Goal: Task Accomplishment & Management: Complete application form

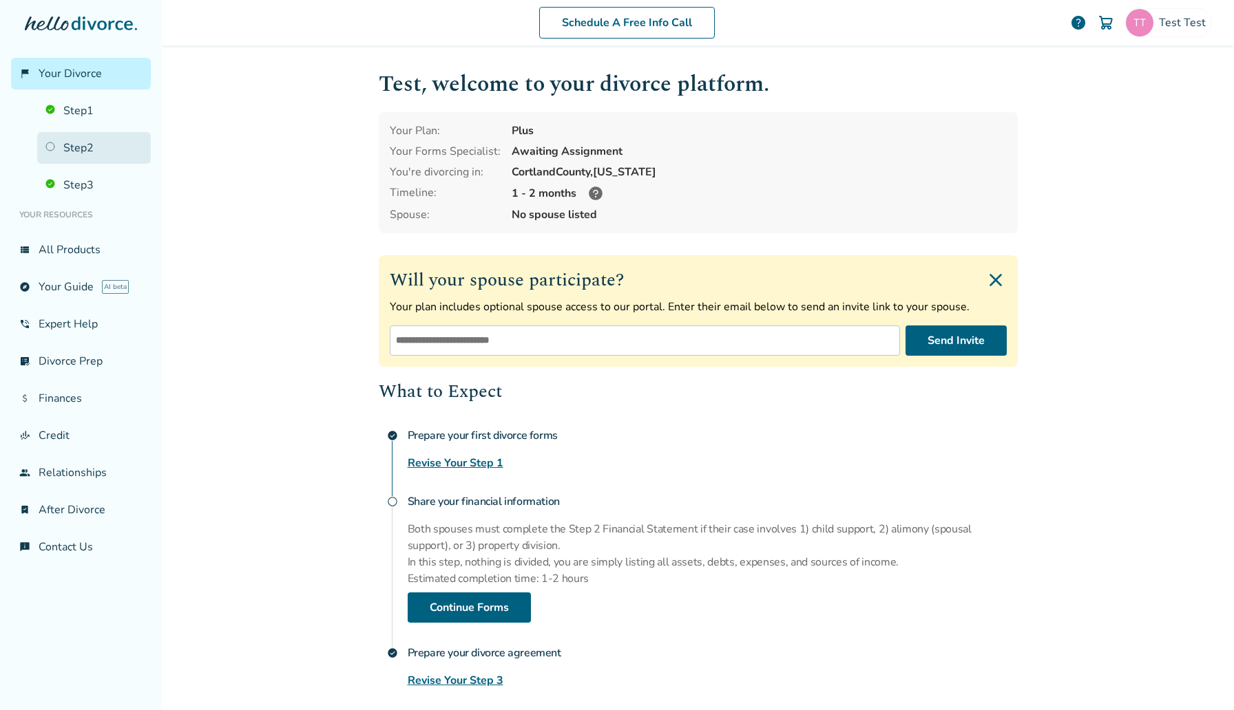
click at [67, 140] on link "Step 2" at bounding box center [94, 148] width 114 height 32
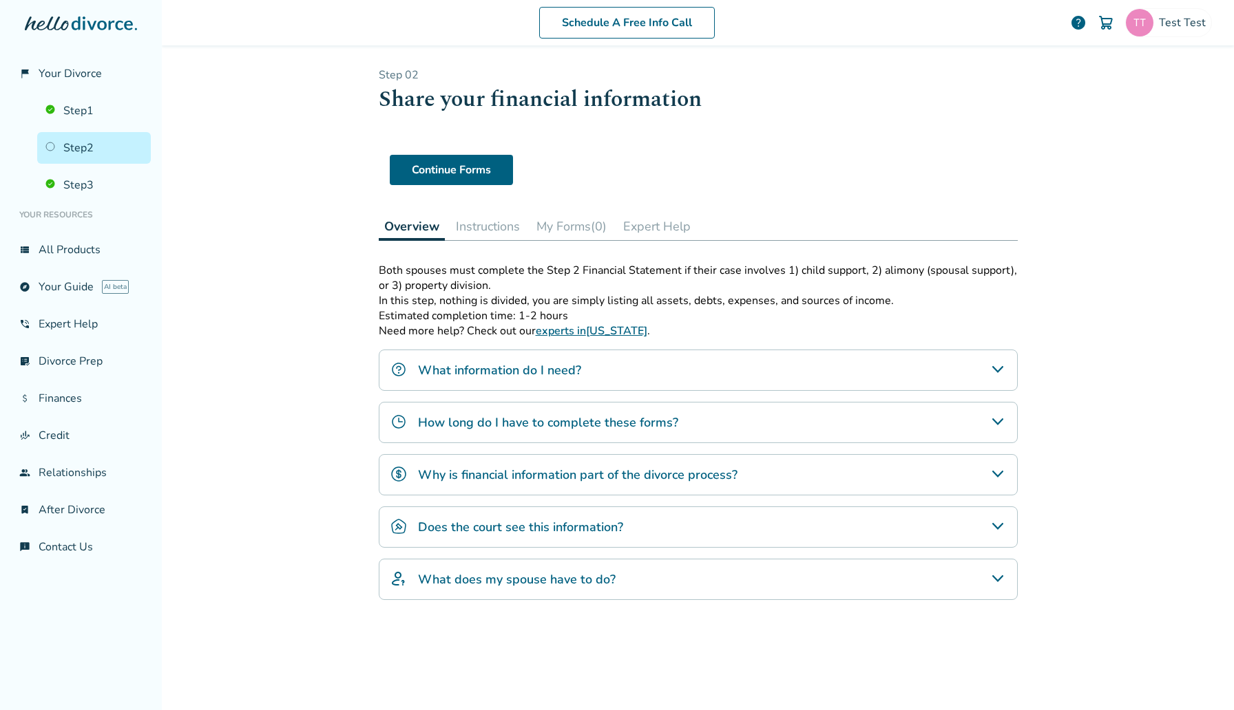
click at [573, 210] on div "Step 0 2 Share your financial information Continue Forms Overview Instructions …" at bounding box center [698, 375] width 639 height 617
click at [573, 233] on button "My Forms (0)" at bounding box center [571, 227] width 81 height 28
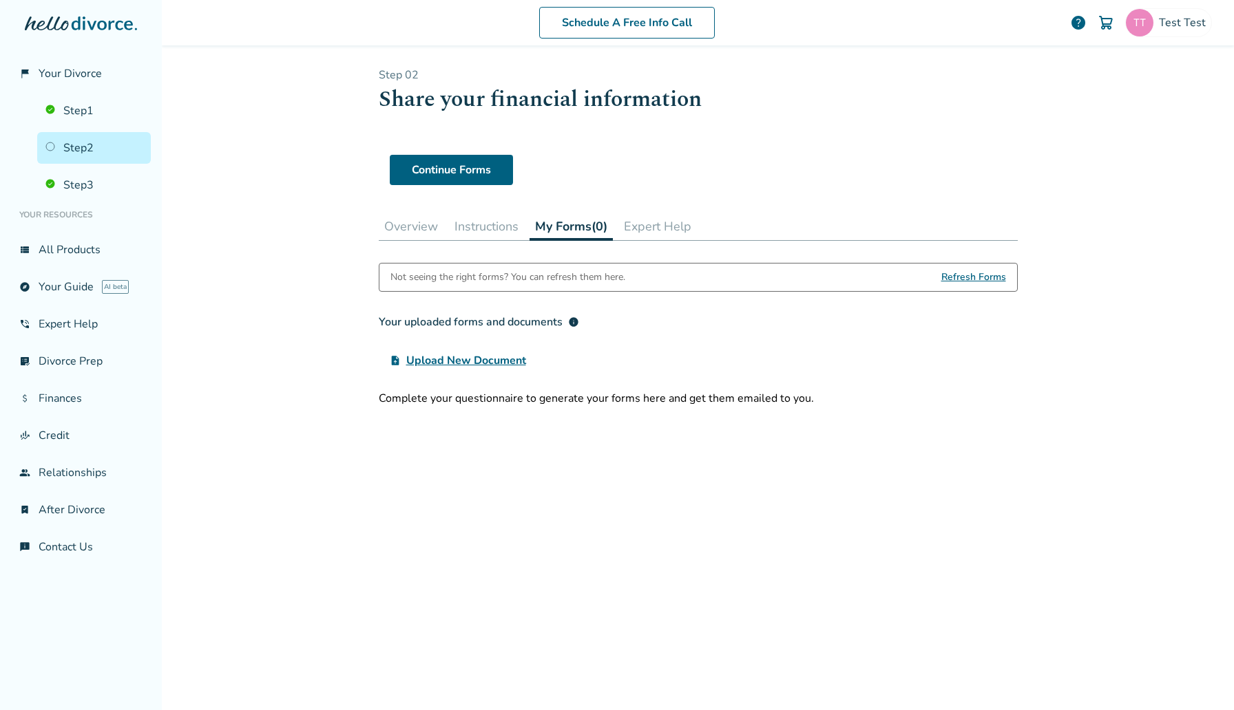
click at [500, 216] on button "Instructions" at bounding box center [486, 227] width 75 height 28
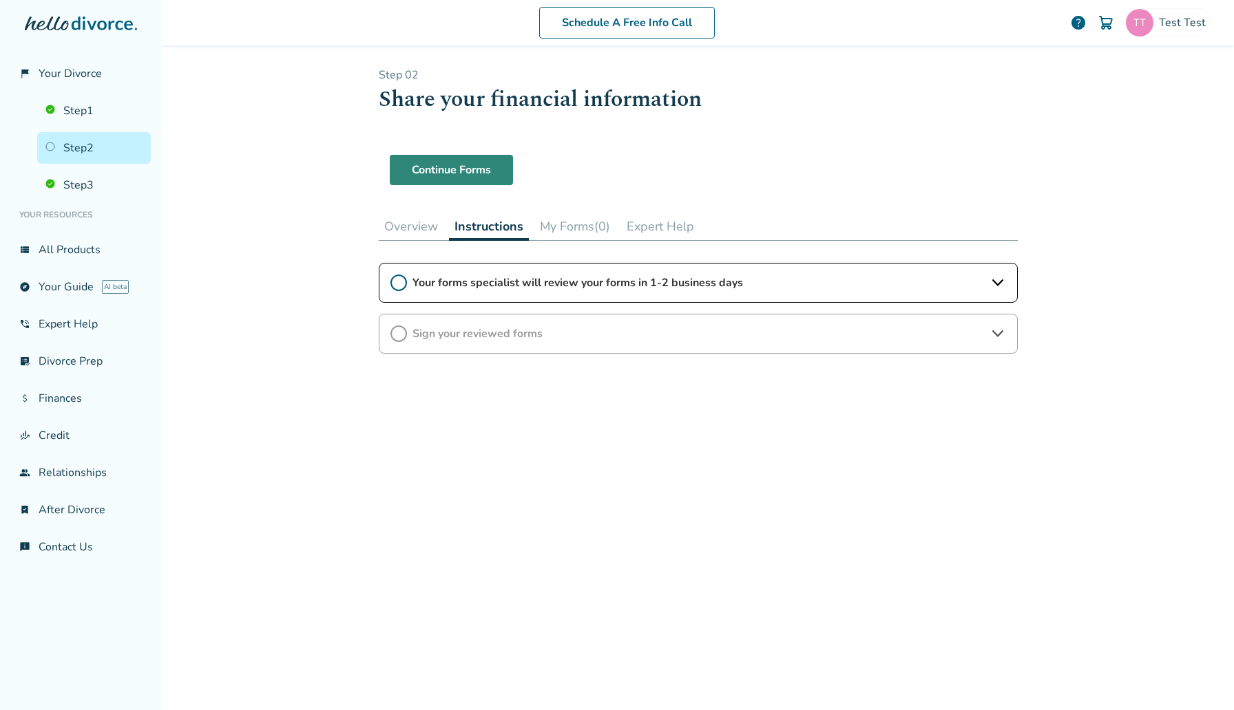
click at [448, 175] on link "Continue Forms" at bounding box center [451, 170] width 123 height 30
